Goal: Find contact information: Find contact information

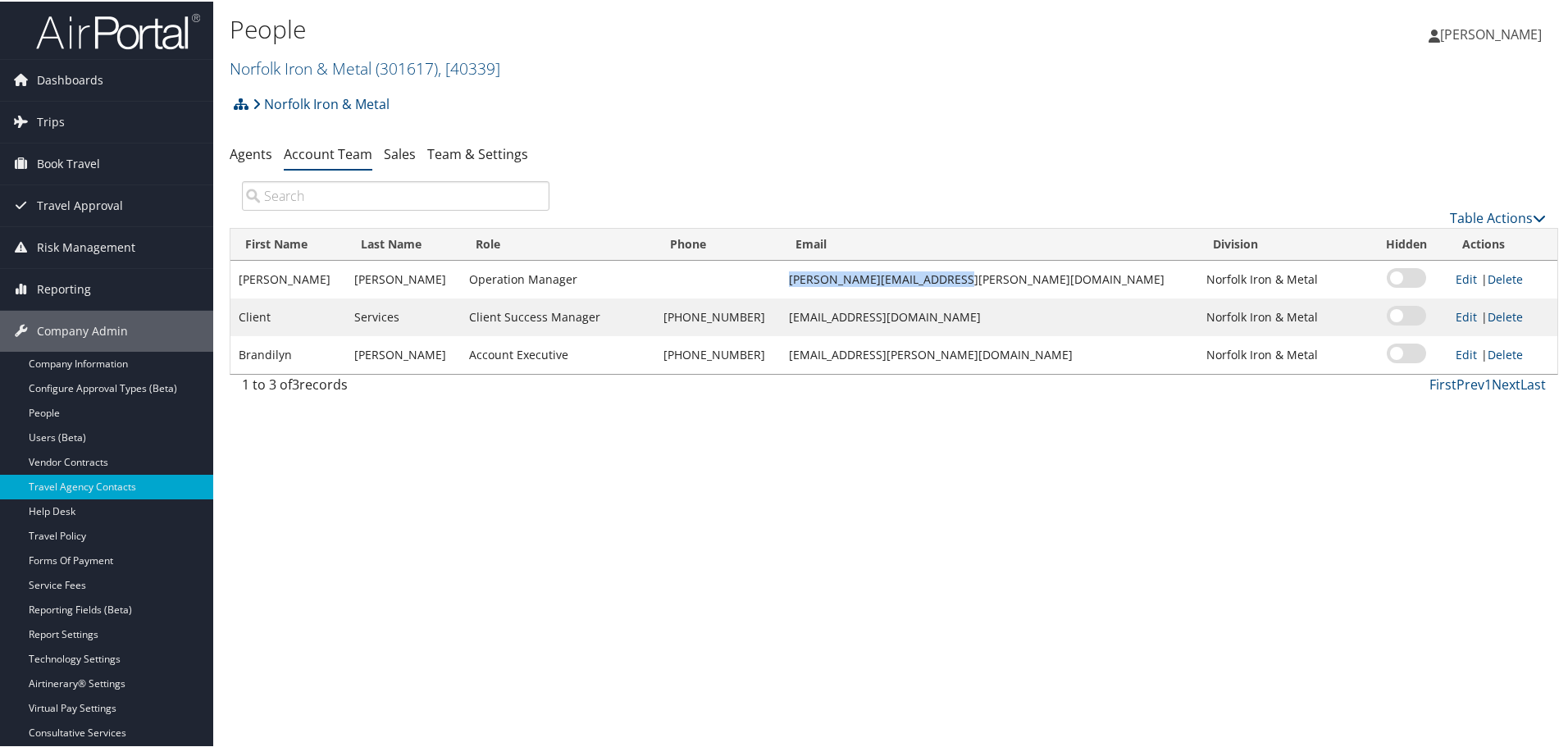
drag, startPoint x: 856, startPoint y: 277, endPoint x: 1018, endPoint y: 284, distance: 162.2
click at [1018, 284] on td "[PERSON_NAME][EMAIL_ADDRESS][PERSON_NAME][DOMAIN_NAME]" at bounding box center [990, 278] width 418 height 38
copy td "[PERSON_NAME][EMAIL_ADDRESS][PERSON_NAME][DOMAIN_NAME]"
